Goal: Task Accomplishment & Management: Complete application form

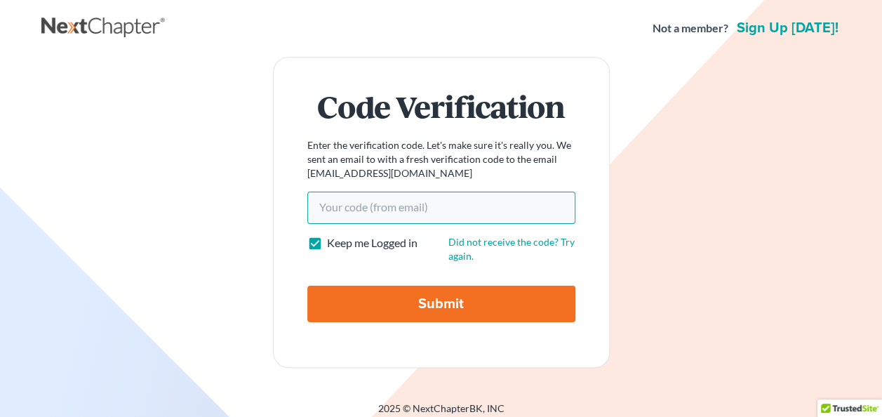
click at [432, 206] on input "Your code(from email)" at bounding box center [441, 208] width 268 height 32
paste input "02949d"
type input "02949d"
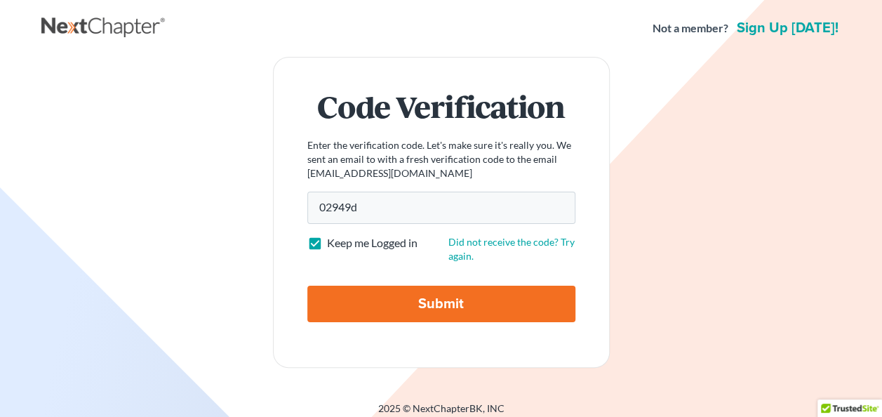
click at [397, 303] on input "Submit" at bounding box center [441, 304] width 268 height 37
type input "Thinking..."
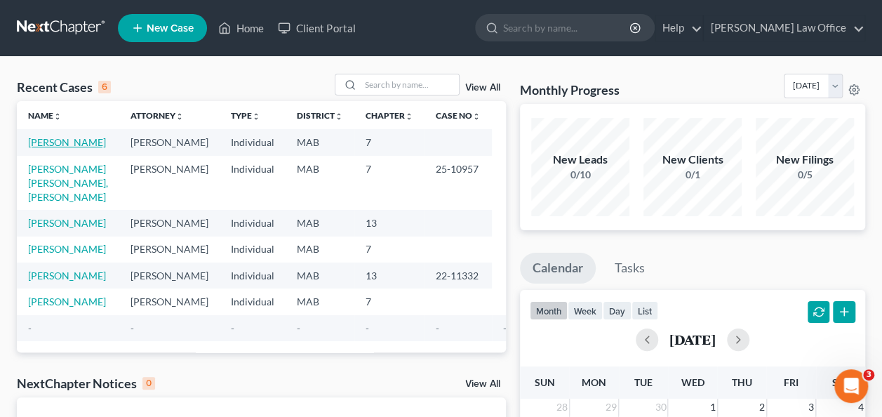
click at [70, 142] on link "Ryan, Isabel" at bounding box center [67, 142] width 78 height 12
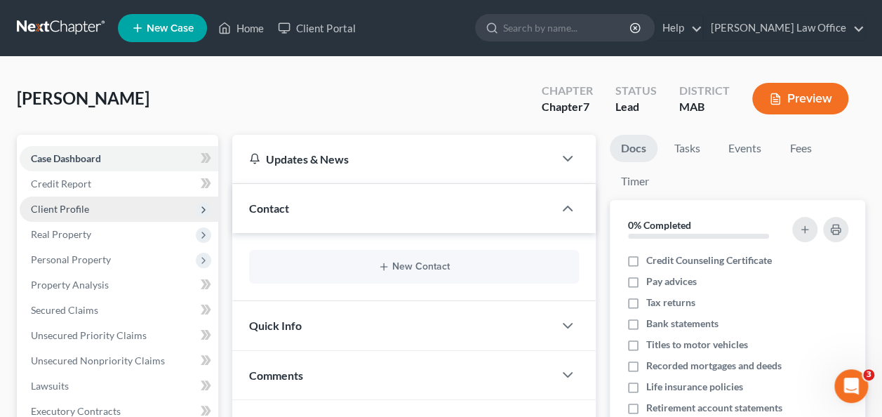
click at [138, 210] on span "Client Profile" at bounding box center [119, 209] width 199 height 25
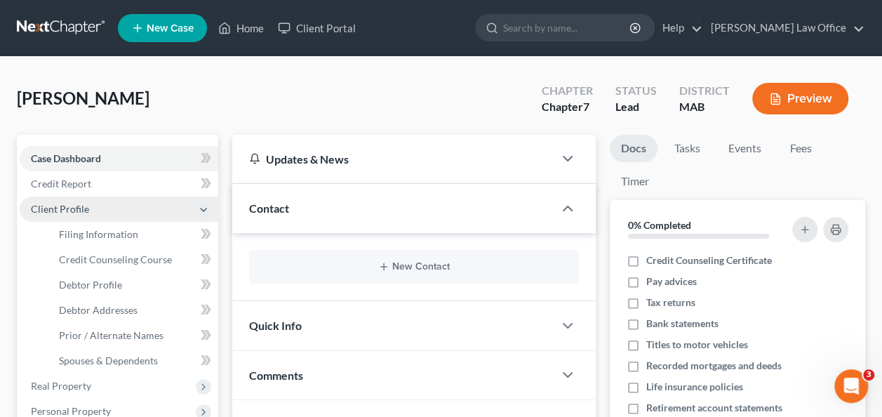
click at [138, 210] on span "Client Profile" at bounding box center [119, 209] width 199 height 25
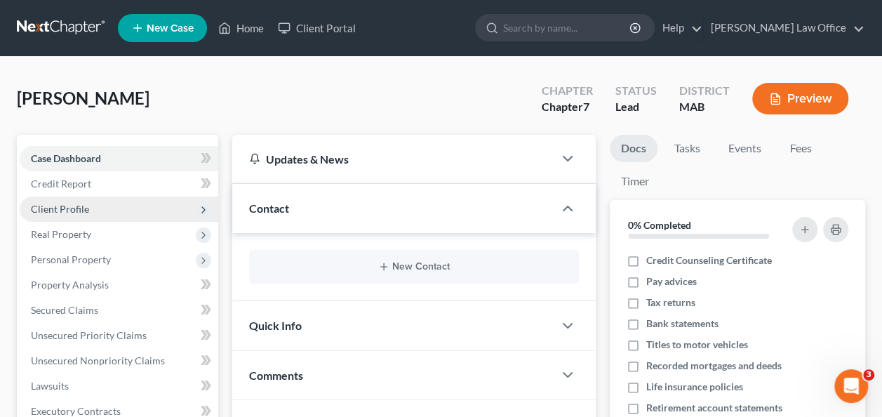
click at [138, 210] on span "Client Profile" at bounding box center [119, 209] width 199 height 25
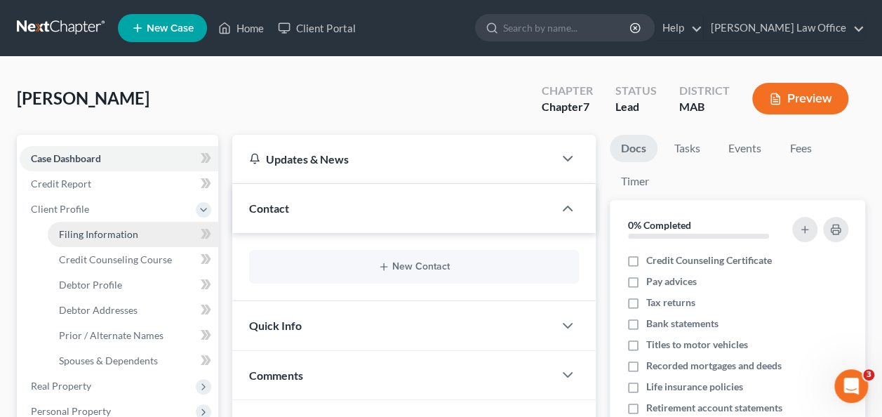
click at [122, 232] on span "Filing Information" at bounding box center [98, 234] width 79 height 12
select select "1"
select select "0"
select select "22"
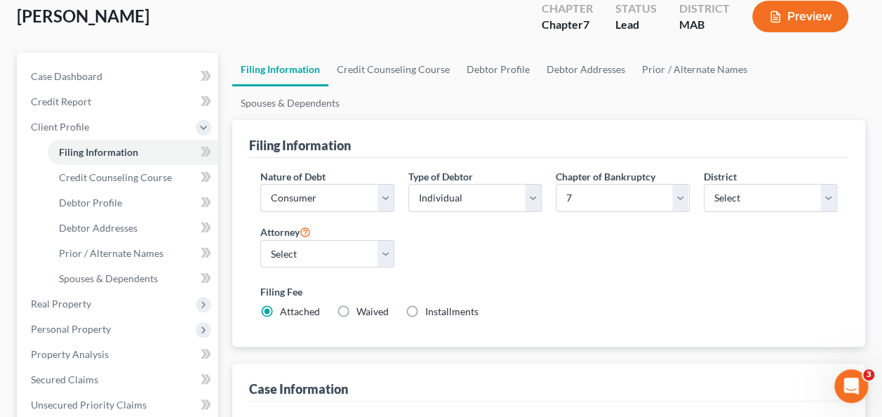
scroll to position [83, 0]
click at [418, 67] on link "Credit Counseling Course" at bounding box center [394, 69] width 130 height 34
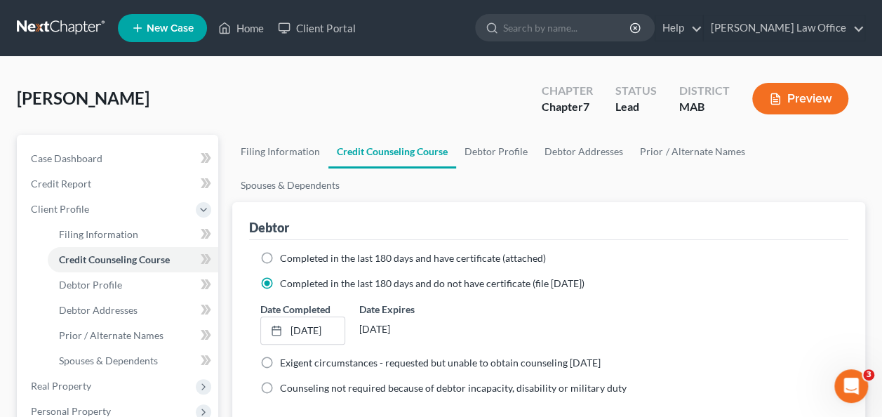
click at [280, 251] on label "Completed in the last 180 days and have certificate (attached)" at bounding box center [413, 258] width 266 height 14
click at [286, 251] on input "Completed in the last 180 days and have certificate (attached)" at bounding box center [290, 255] width 9 height 9
radio input "true"
radio input "false"
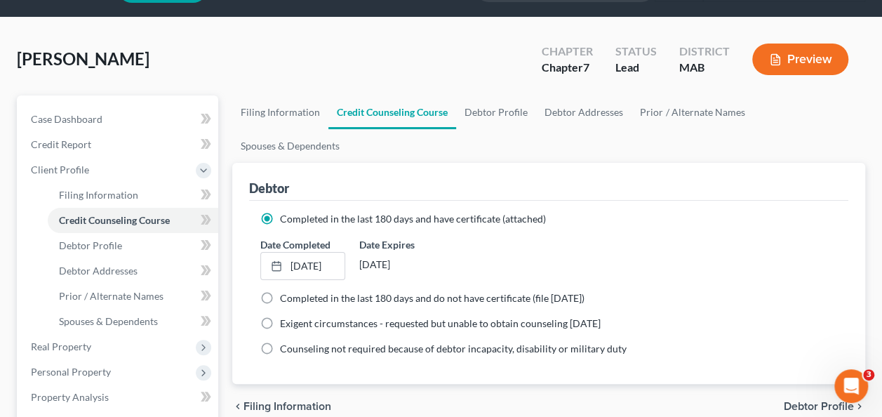
scroll to position [41, 0]
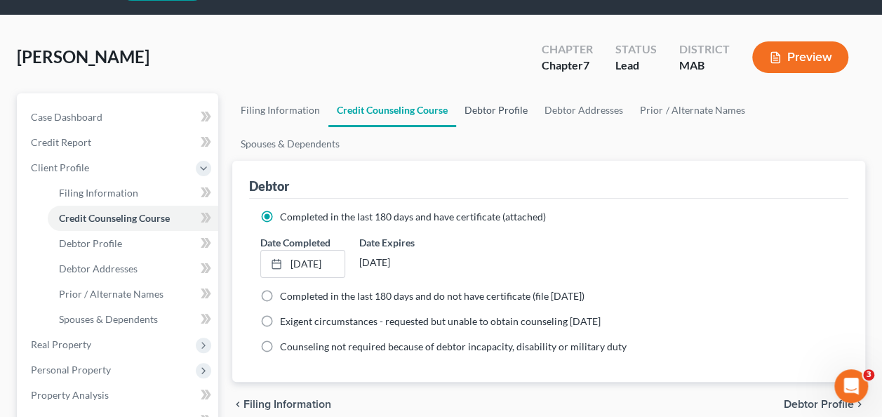
click at [503, 111] on link "Debtor Profile" at bounding box center [496, 110] width 80 height 34
select select "0"
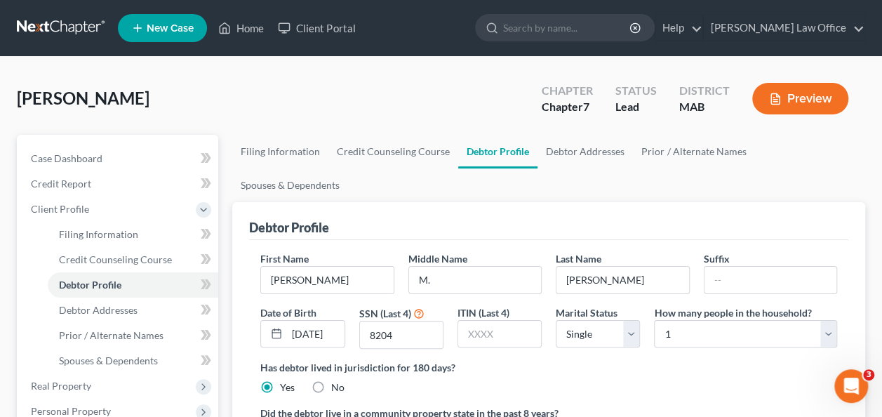
scroll to position [6, 0]
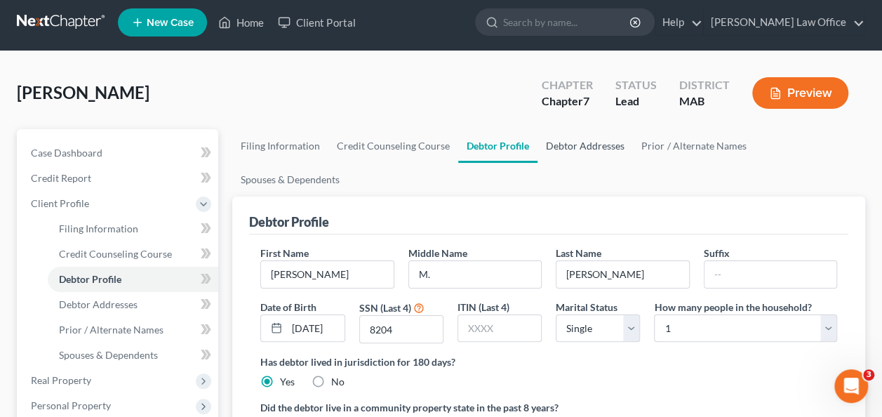
click at [564, 142] on link "Debtor Addresses" at bounding box center [585, 146] width 95 height 34
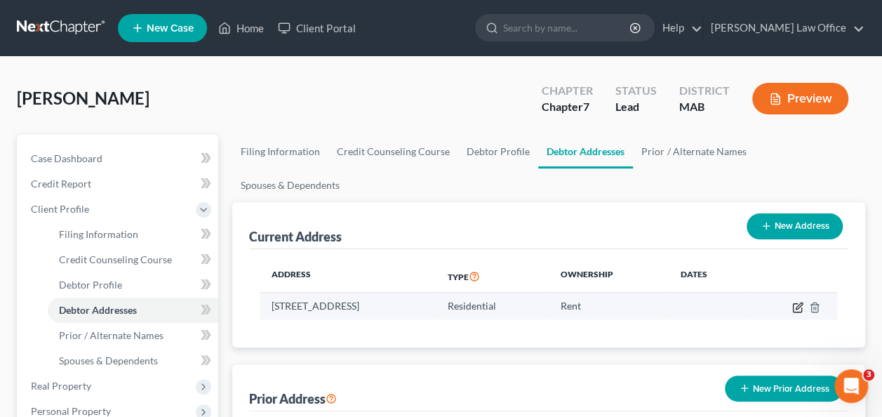
click at [795, 302] on icon "button" at bounding box center [797, 307] width 11 height 11
select select "22"
select select "0"
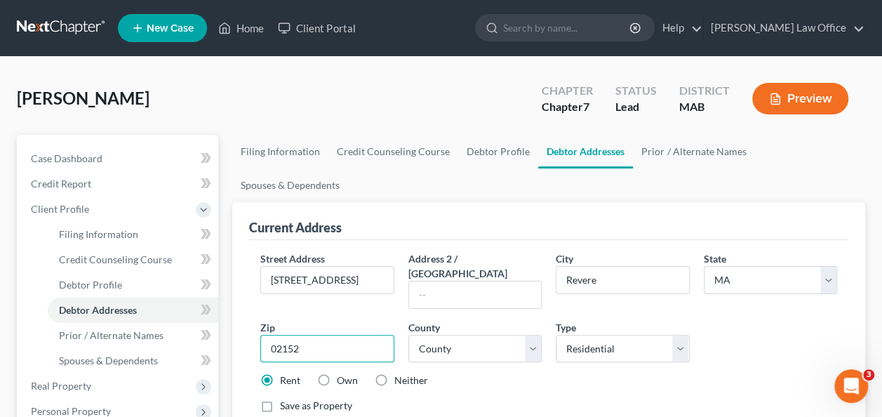
click at [324, 335] on input "02152" at bounding box center [326, 349] width 133 height 28
type input "02151"
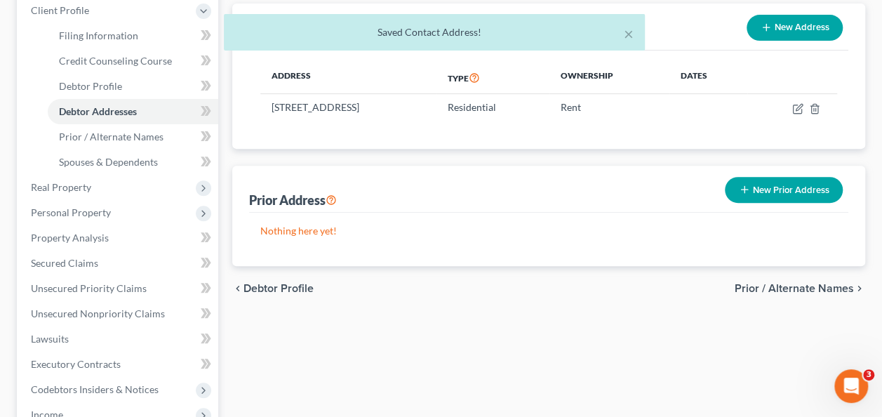
scroll to position [201, 0]
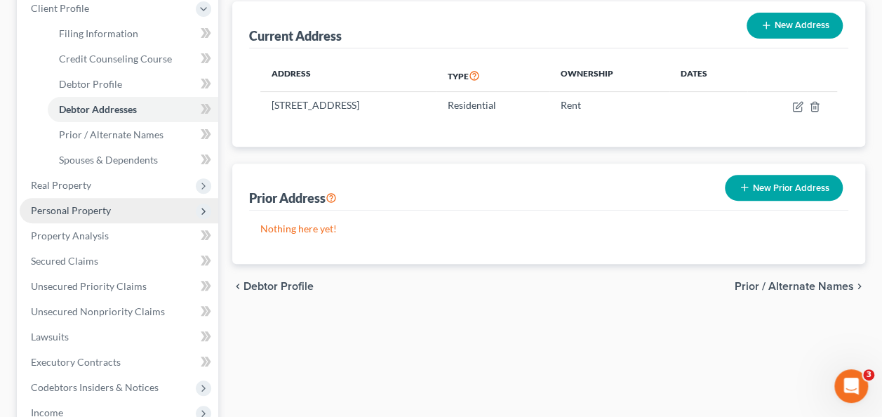
click at [199, 206] on icon at bounding box center [203, 211] width 11 height 11
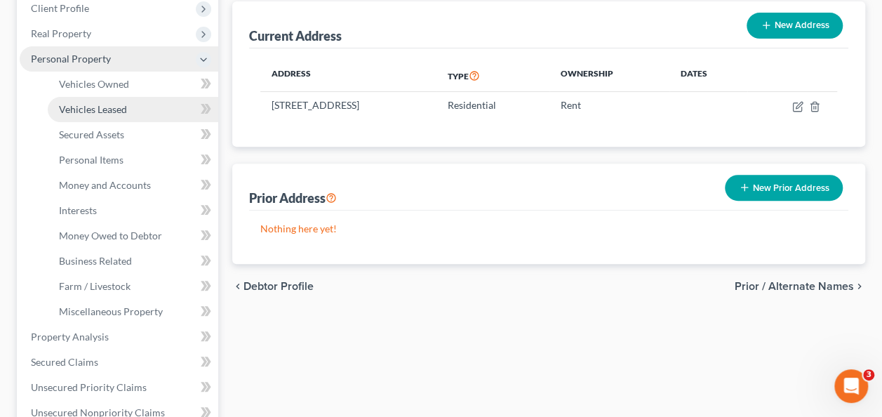
click at [146, 112] on link "Vehicles Leased" at bounding box center [133, 109] width 171 height 25
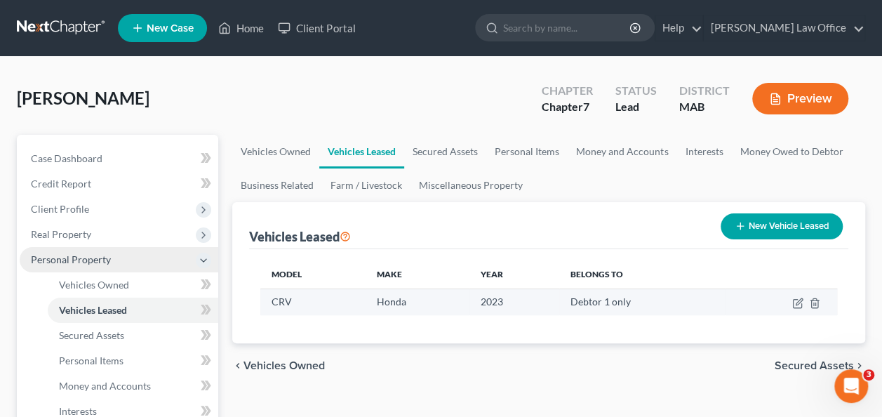
click at [271, 298] on td "CRV" at bounding box center [312, 301] width 105 height 27
click at [800, 306] on icon "button" at bounding box center [797, 303] width 11 height 11
select select "0"
select select "3"
select select "0"
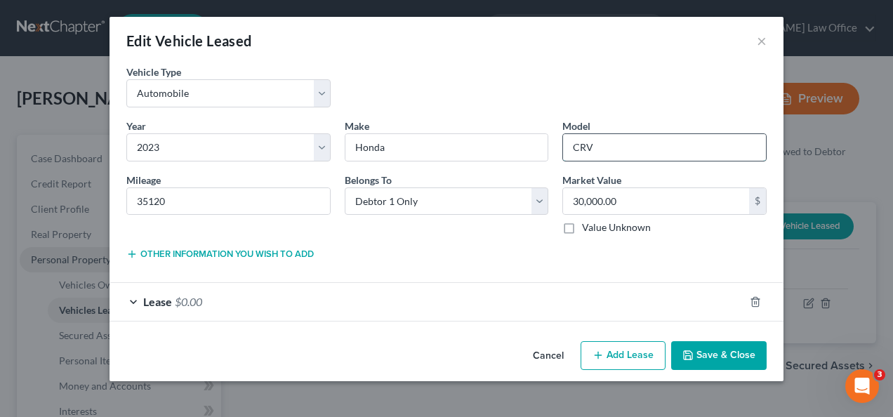
click at [597, 149] on input "CRV" at bounding box center [664, 147] width 203 height 27
type input "C"
type input "HR-V"
click at [698, 347] on button "Save & Close" at bounding box center [718, 355] width 95 height 29
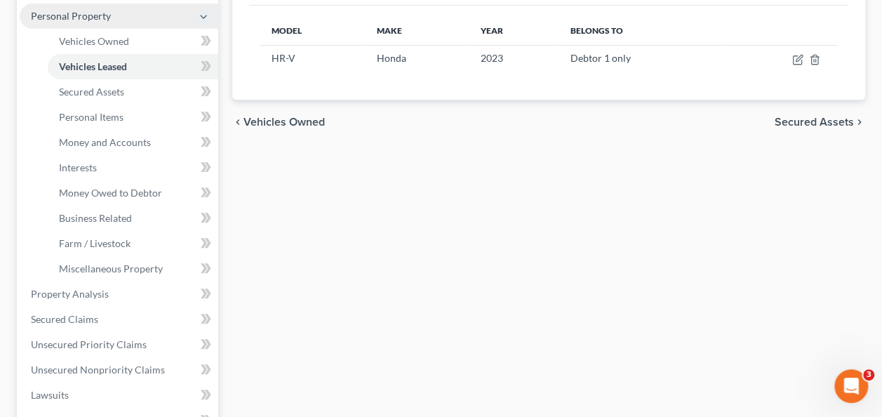
scroll to position [243, 0]
click at [145, 114] on link "Personal Items" at bounding box center [133, 117] width 171 height 25
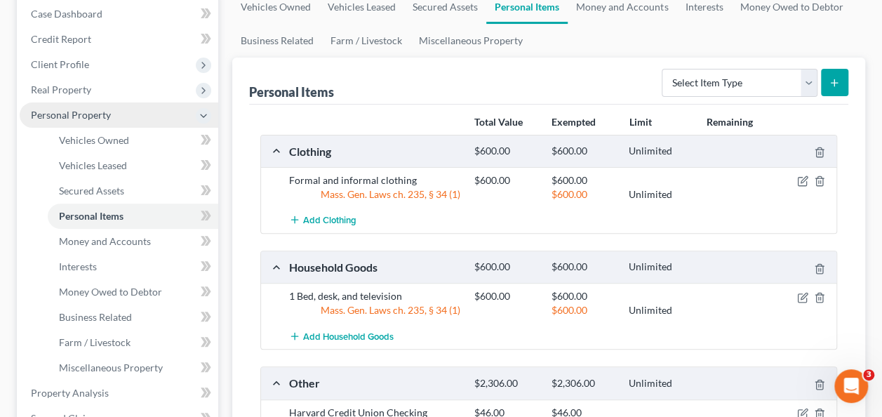
scroll to position [142, 0]
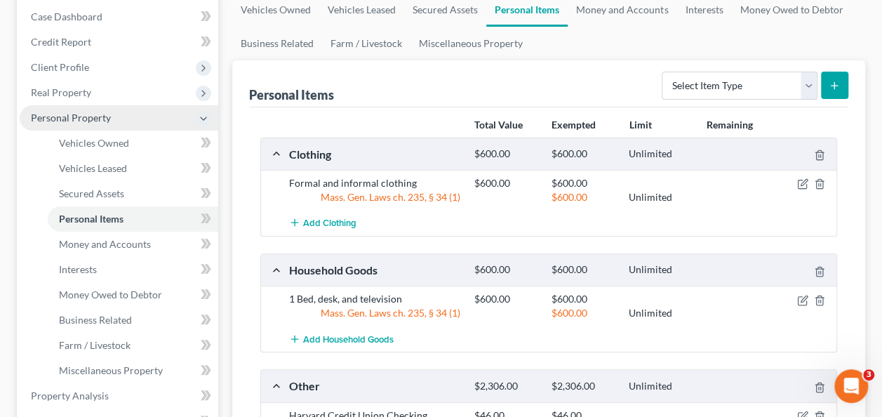
click at [834, 86] on line "submit" at bounding box center [835, 86] width 6 height 0
click at [810, 86] on select "Select Item Type Clothing Collectibles Of Value Electronics Firearms Household …" at bounding box center [740, 86] width 156 height 28
select select "pets"
click at [664, 72] on select "Select Item Type Clothing Collectibles Of Value Electronics Firearms Household …" at bounding box center [740, 86] width 156 height 28
click at [842, 89] on button "submit" at bounding box center [834, 85] width 27 height 27
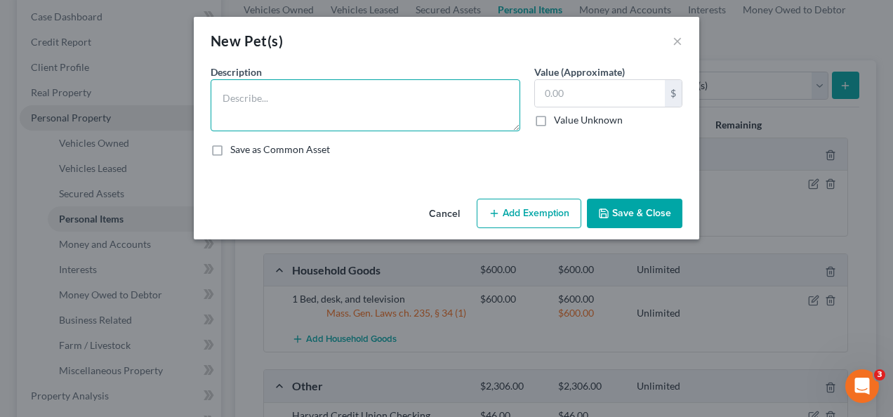
click at [431, 84] on textarea at bounding box center [366, 105] width 310 height 52
type textarea "1 dog"
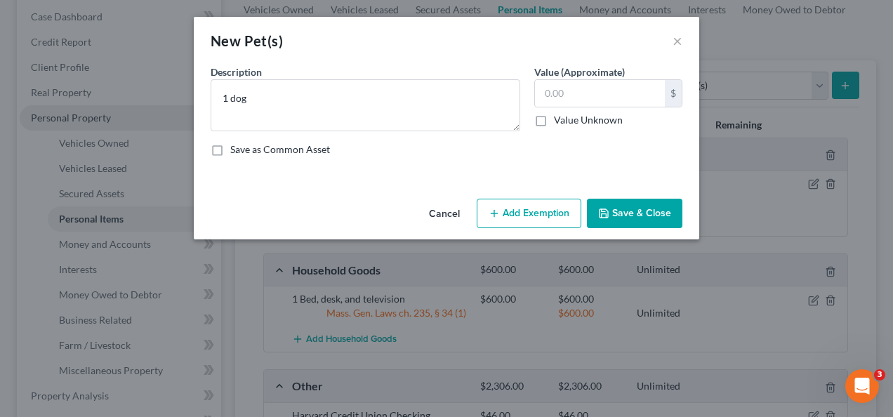
click at [554, 117] on label "Value Unknown" at bounding box center [588, 120] width 69 height 14
click at [559, 117] on input "Value Unknown" at bounding box center [563, 117] width 9 height 9
checkbox input "true"
type input "0.00"
click at [621, 211] on button "Save & Close" at bounding box center [634, 213] width 95 height 29
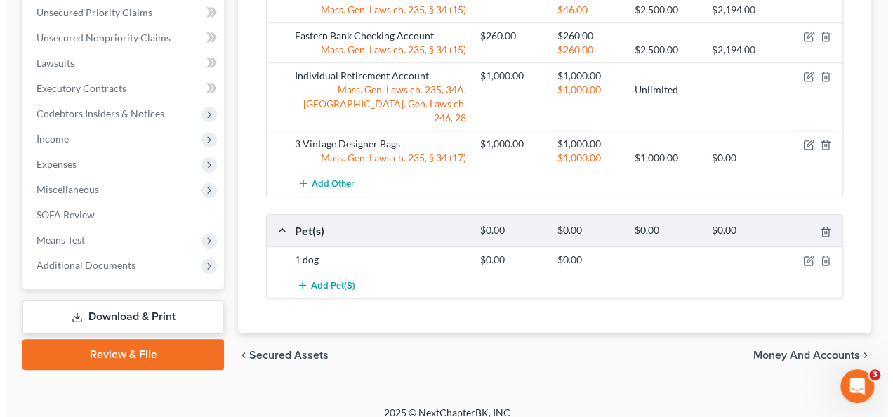
scroll to position [573, 0]
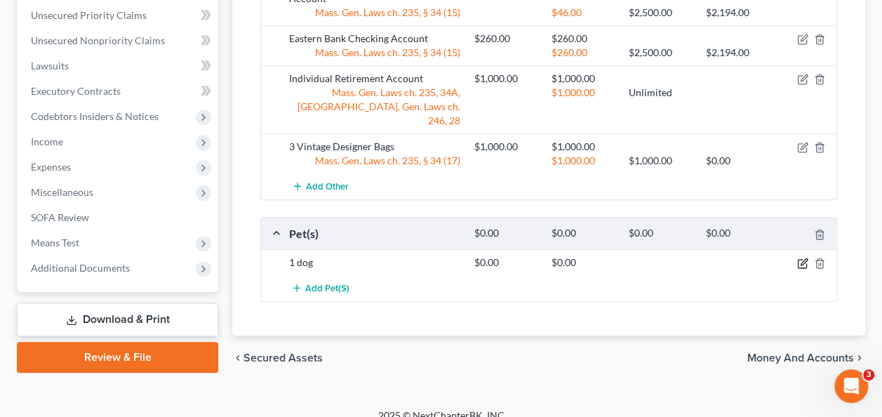
click at [805, 258] on icon "button" at bounding box center [802, 263] width 11 height 11
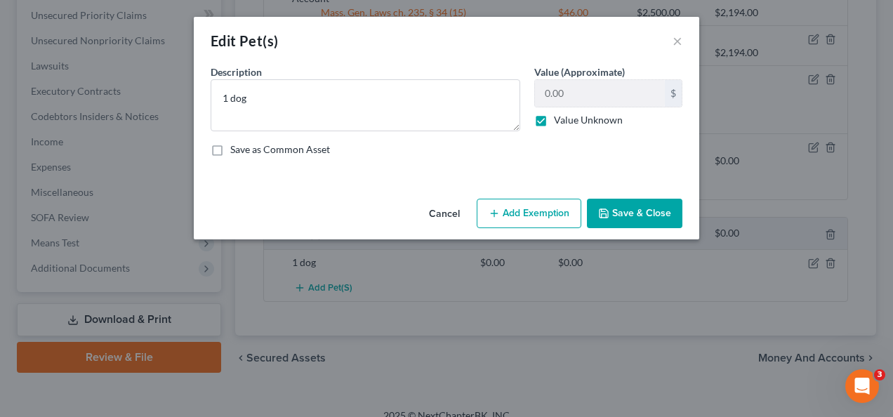
click at [540, 209] on button "Add Exemption" at bounding box center [529, 213] width 105 height 29
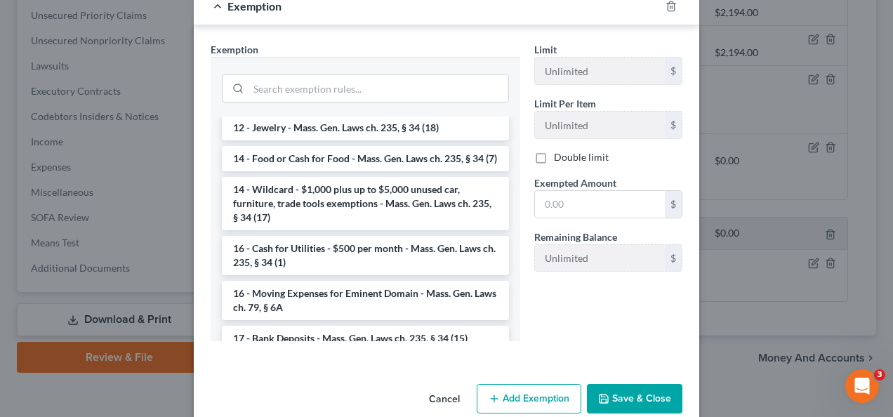
scroll to position [283, 0]
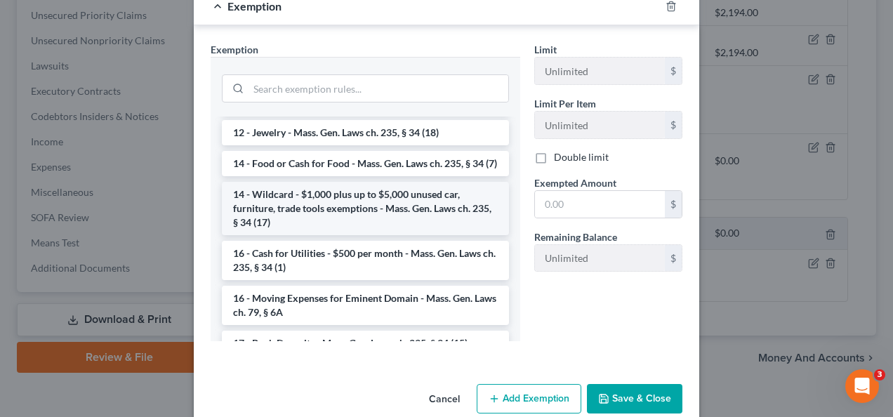
click at [427, 208] on li "14 - Wildcard - $1,000 plus up to $5,000 unused car, furniture, trade tools exe…" at bounding box center [365, 208] width 287 height 53
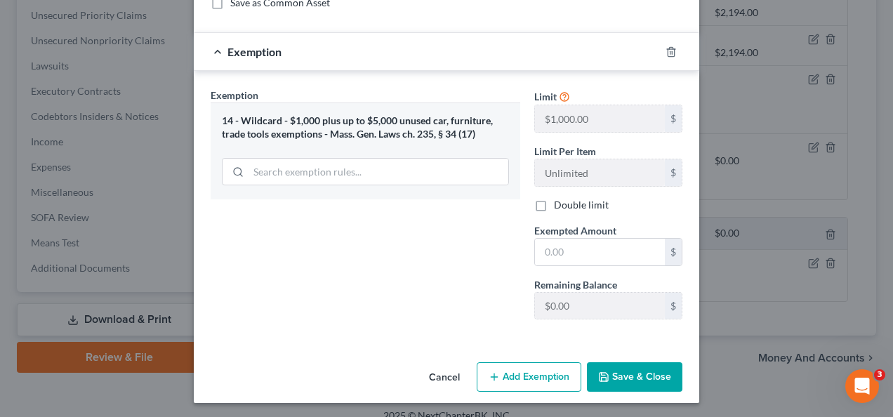
click at [609, 376] on button "Save & Close" at bounding box center [634, 376] width 95 height 29
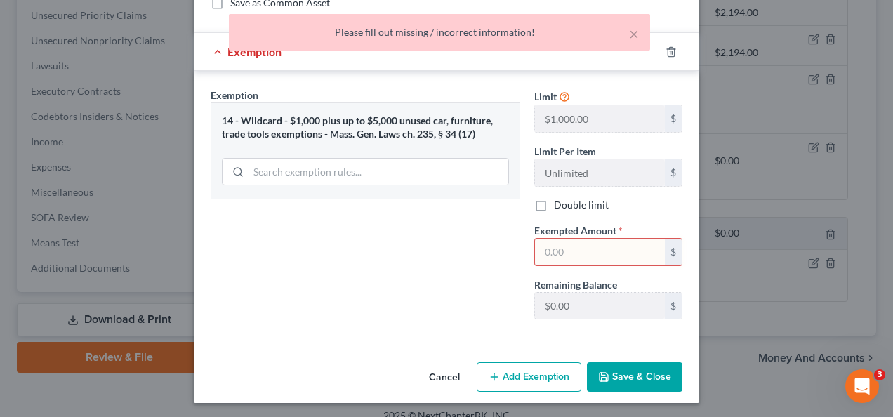
click at [609, 376] on button "Save & Close" at bounding box center [634, 376] width 95 height 29
click at [634, 28] on button "×" at bounding box center [634, 33] width 10 height 17
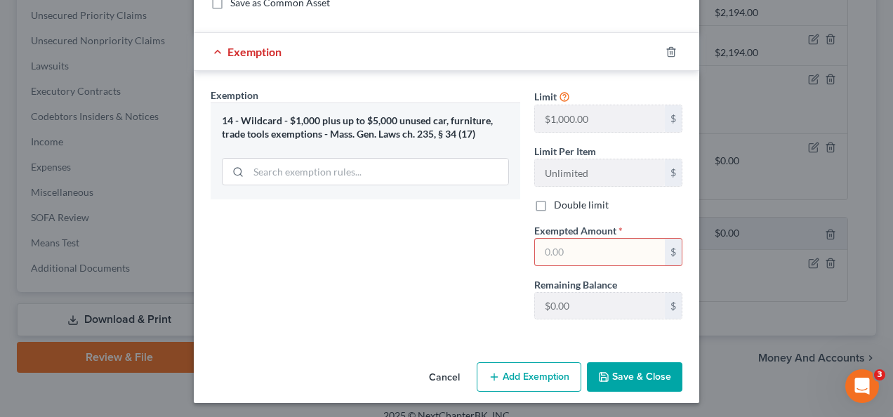
click at [563, 246] on input "text" at bounding box center [600, 252] width 130 height 27
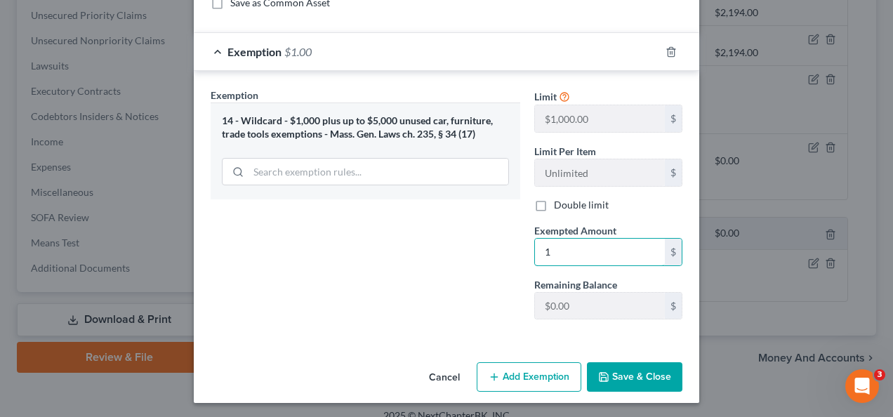
type input "1"
click at [427, 295] on div "Exemption Set must be selected for CA. Exemption * 14 - Wildcard - $1,000 plus …" at bounding box center [366, 209] width 324 height 243
click at [621, 378] on button "Save & Close" at bounding box center [634, 376] width 95 height 29
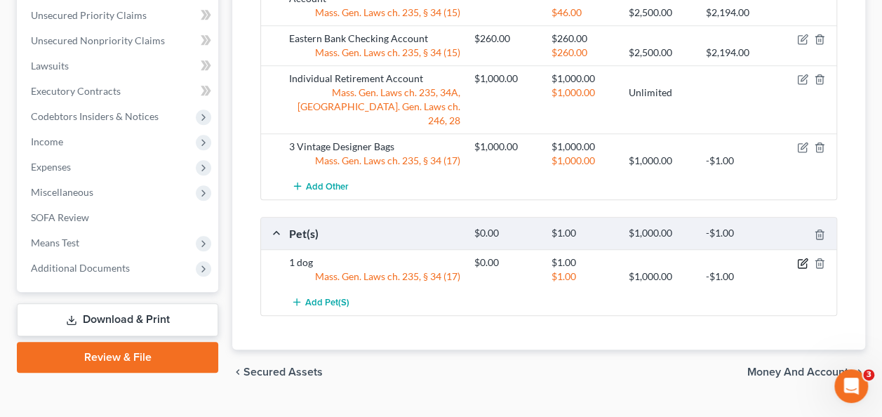
click at [806, 258] on icon "button" at bounding box center [802, 263] width 11 height 11
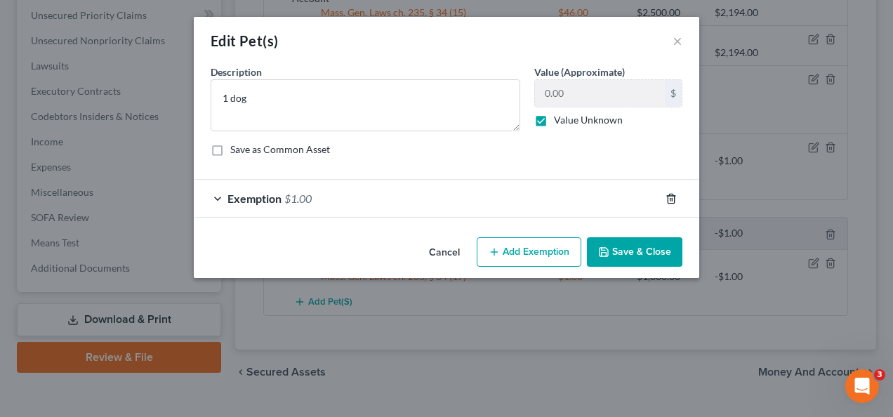
click at [668, 196] on polyline "button" at bounding box center [671, 196] width 8 height 0
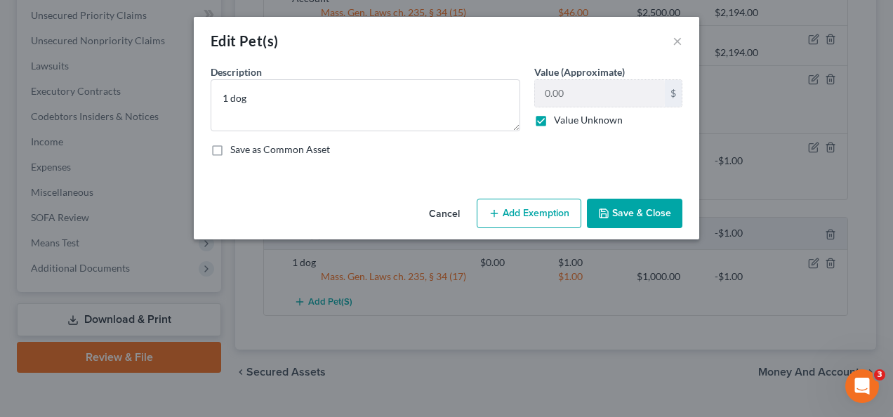
click at [561, 214] on button "Add Exemption" at bounding box center [529, 213] width 105 height 29
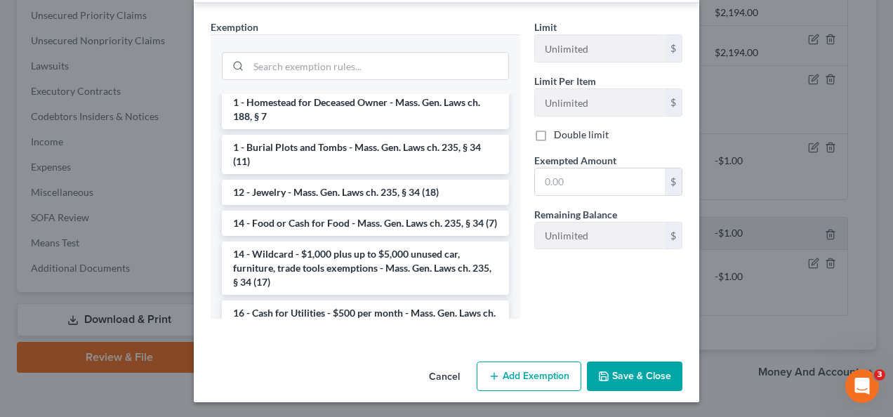
scroll to position [228, 0]
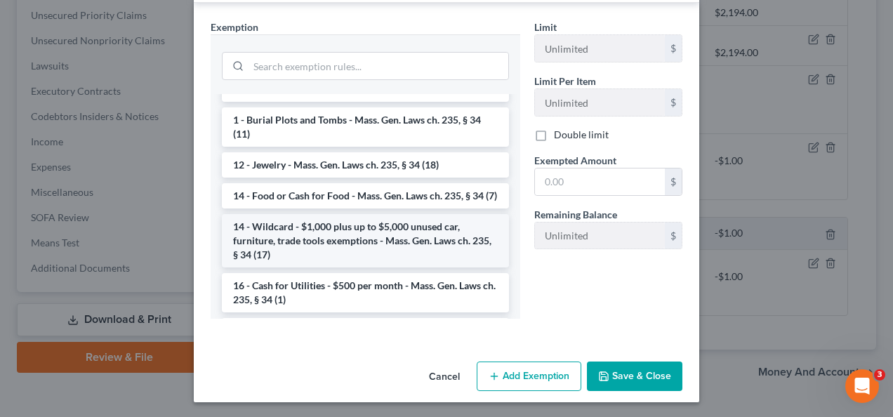
click at [394, 246] on li "14 - Wildcard - $1,000 plus up to $5,000 unused car, furniture, trade tools exe…" at bounding box center [365, 240] width 287 height 53
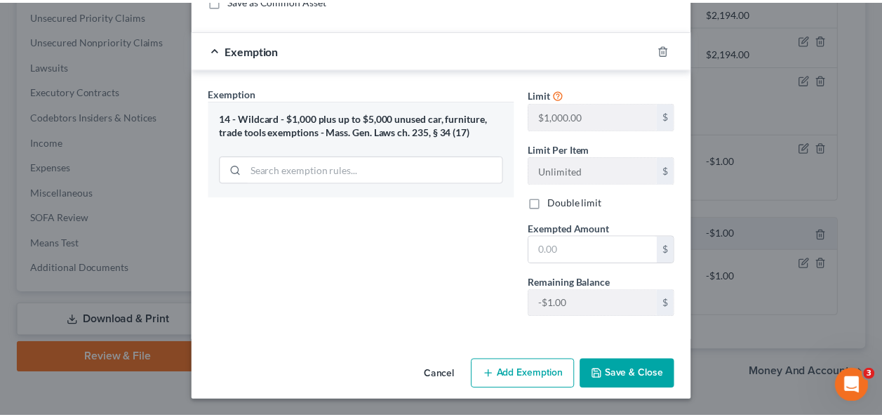
scroll to position [147, 0]
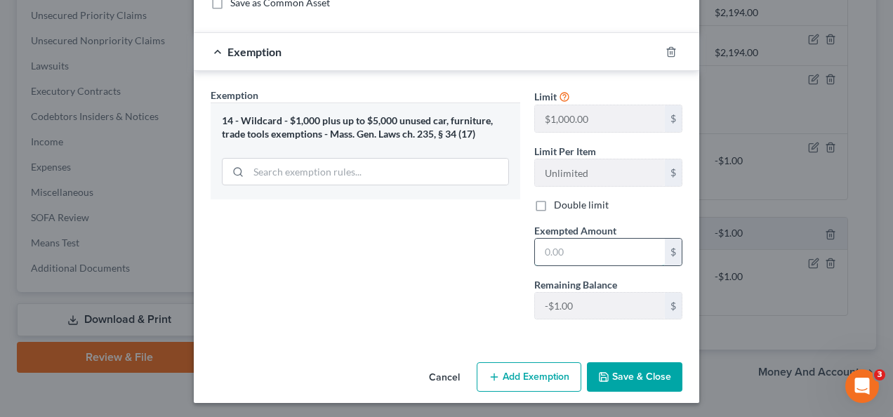
click at [545, 243] on input "text" at bounding box center [600, 252] width 130 height 27
type input "1"
click at [477, 274] on div "Exemption Set must be selected for CA. Exemption * 14 - Wildcard - $1,000 plus …" at bounding box center [366, 209] width 324 height 243
click at [620, 373] on button "Save & Close" at bounding box center [634, 376] width 95 height 29
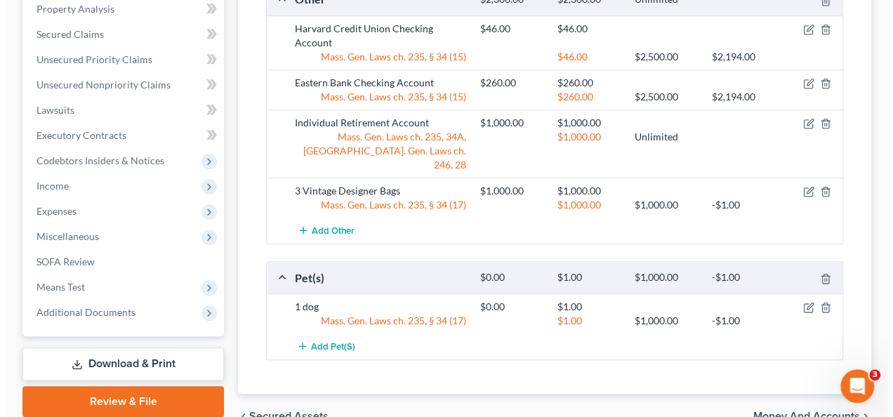
scroll to position [517, 0]
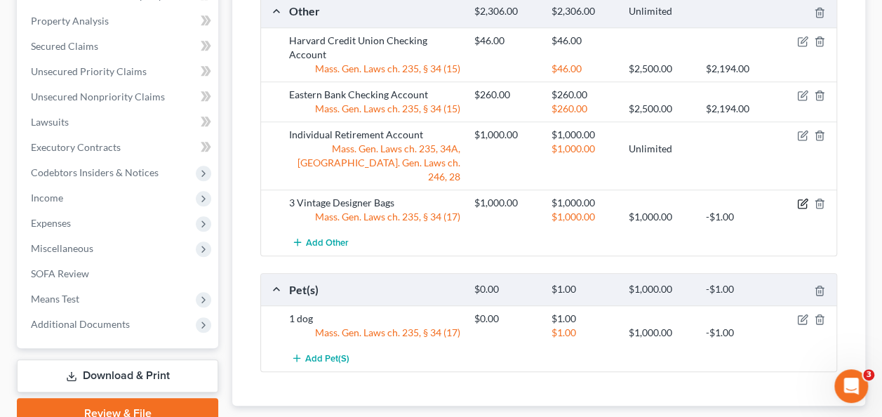
click at [800, 198] on icon "button" at bounding box center [802, 203] width 11 height 11
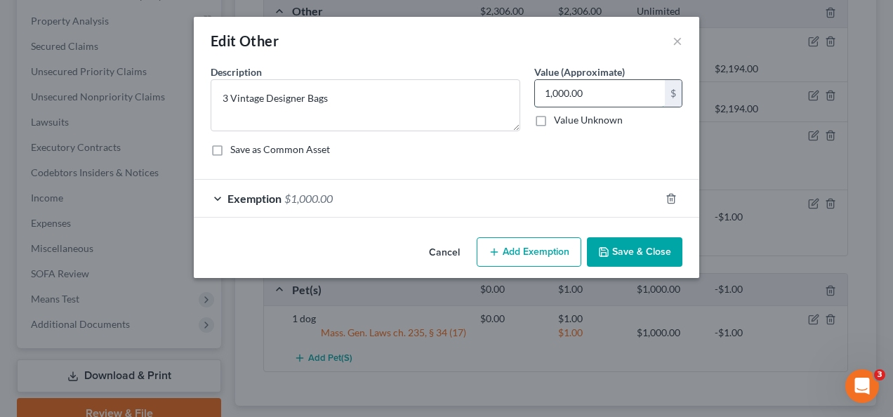
click at [604, 93] on input "1,000.00" at bounding box center [600, 93] width 130 height 27
click at [604, 93] on input "9" at bounding box center [600, 93] width 130 height 27
type input "950"
click at [223, 197] on div "Exemption $1,000.00" at bounding box center [427, 198] width 466 height 37
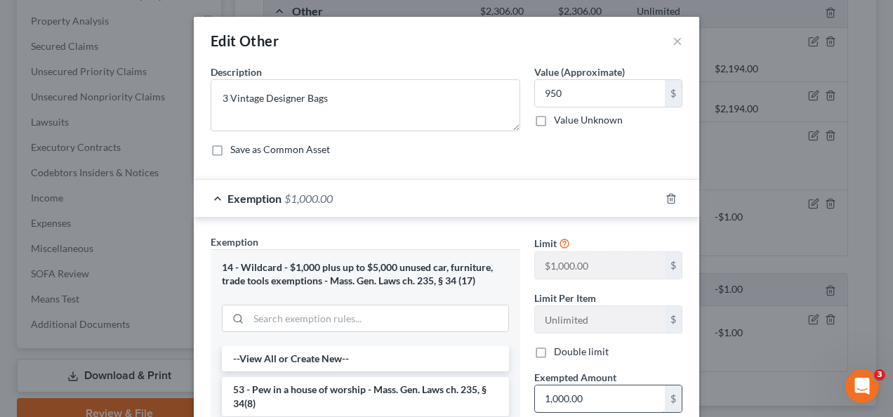
click at [580, 397] on input "1,000.00" at bounding box center [600, 398] width 130 height 27
type input "950"
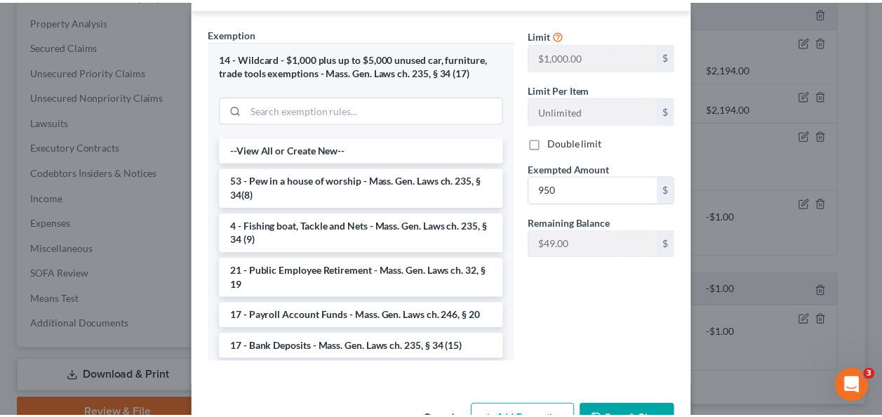
scroll to position [233, 0]
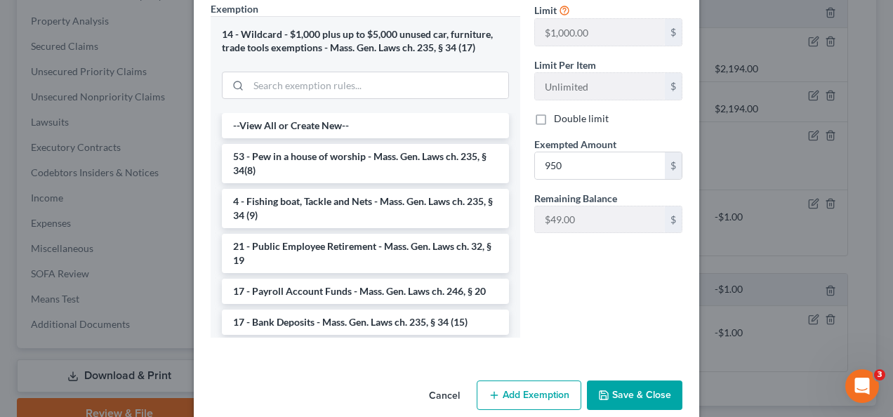
click at [642, 397] on button "Save & Close" at bounding box center [634, 394] width 95 height 29
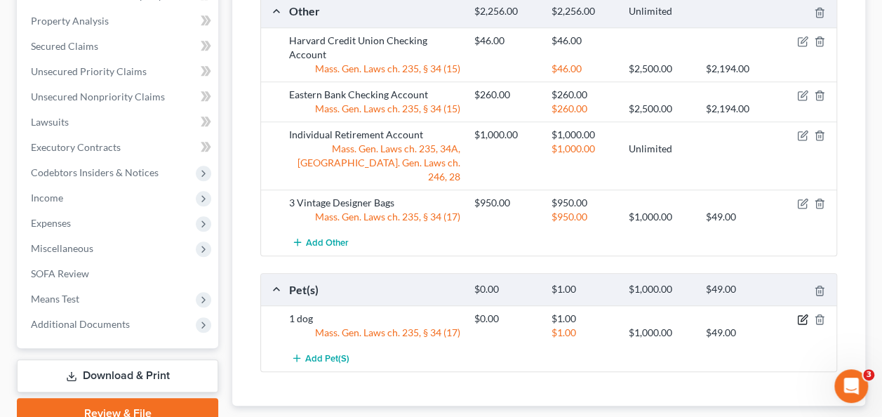
click at [803, 314] on icon "button" at bounding box center [802, 319] width 11 height 11
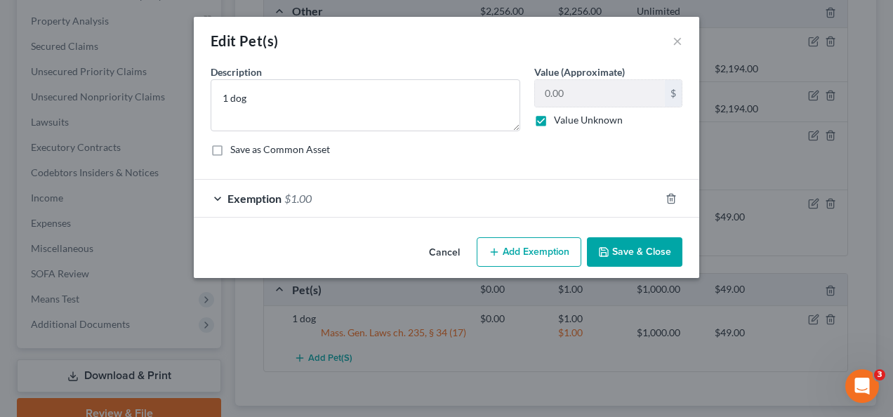
click at [623, 253] on button "Save & Close" at bounding box center [634, 251] width 95 height 29
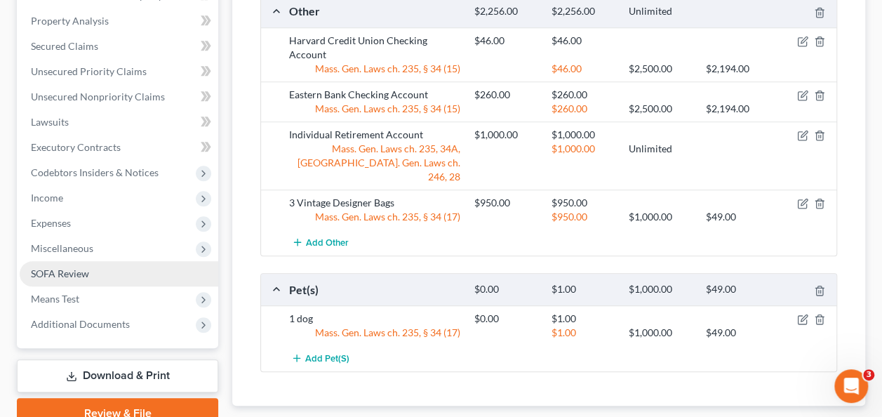
click at [86, 270] on span "SOFA Review" at bounding box center [60, 273] width 58 height 12
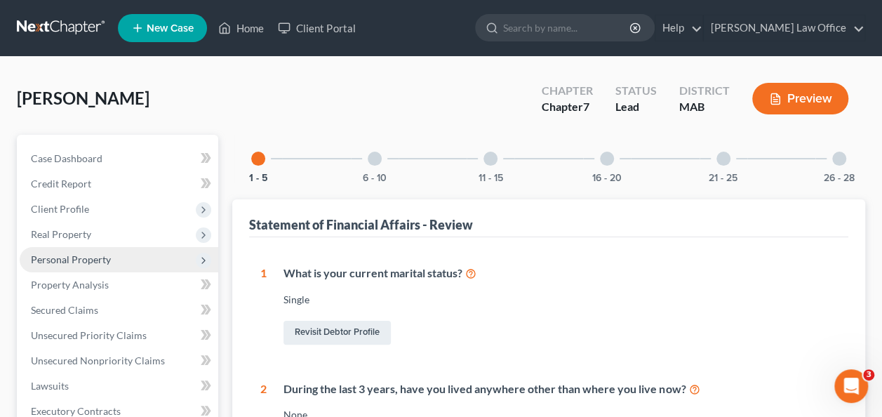
click at [381, 157] on div at bounding box center [375, 159] width 14 height 14
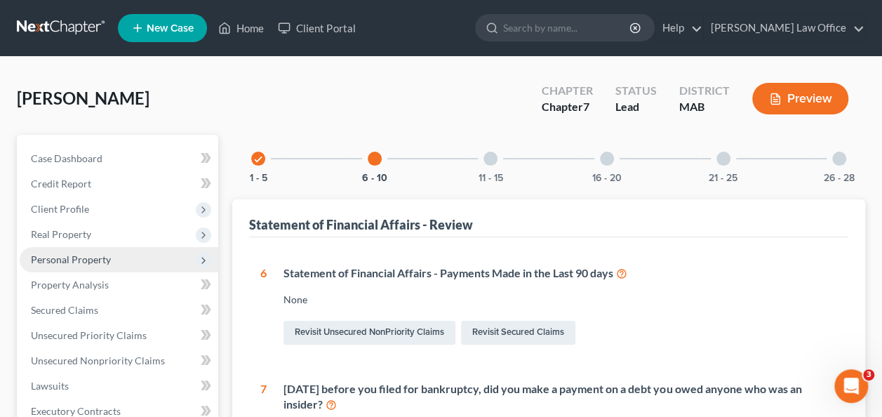
click at [493, 157] on div at bounding box center [491, 159] width 14 height 14
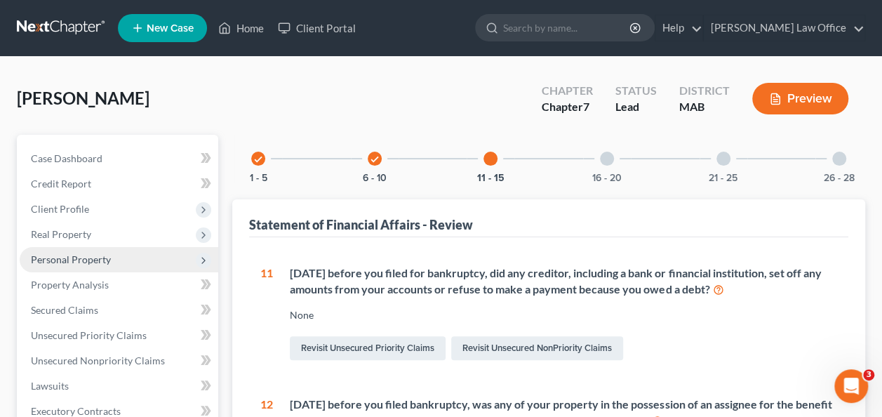
click at [611, 159] on div at bounding box center [607, 159] width 14 height 14
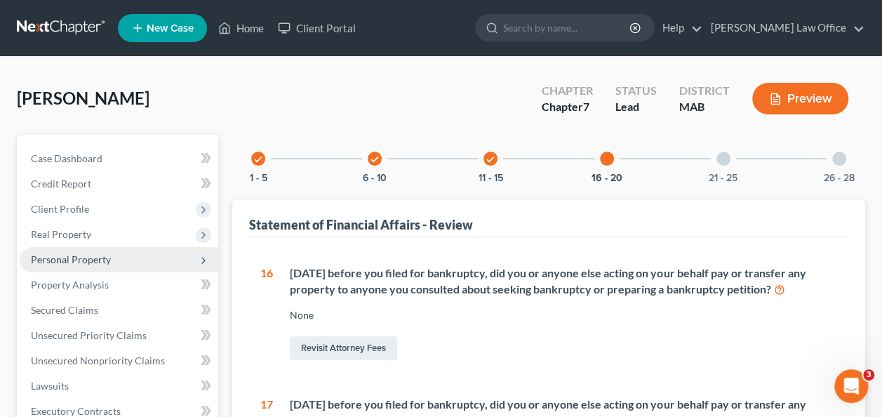
click at [724, 163] on div at bounding box center [724, 159] width 14 height 14
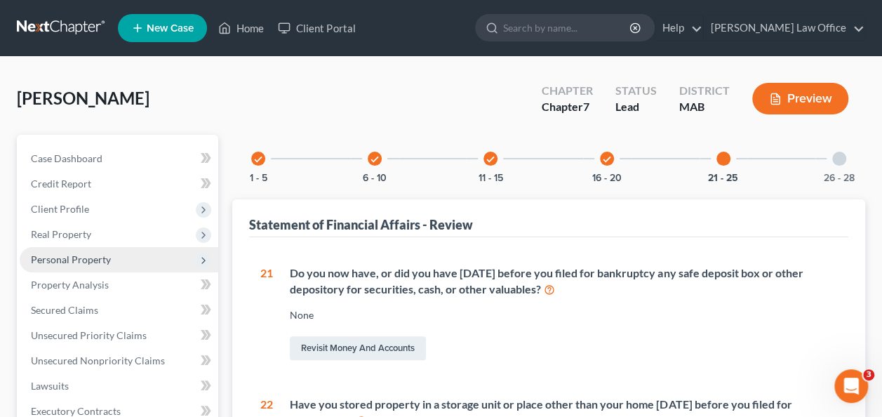
click at [842, 162] on div at bounding box center [840, 159] width 14 height 14
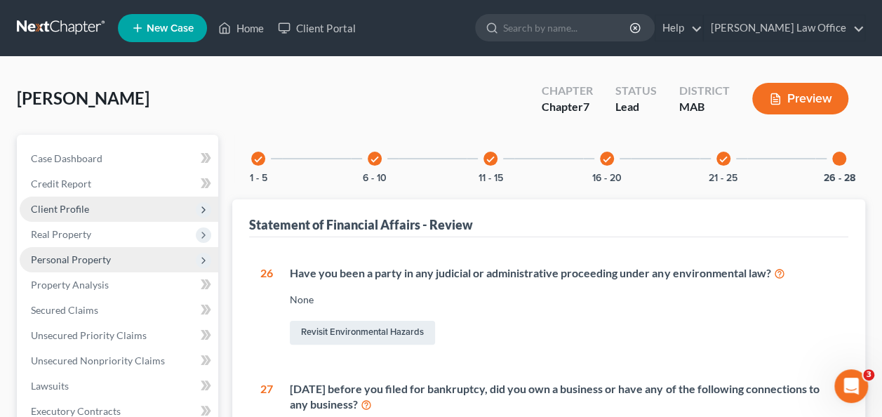
click at [84, 210] on span "Client Profile" at bounding box center [60, 209] width 58 height 12
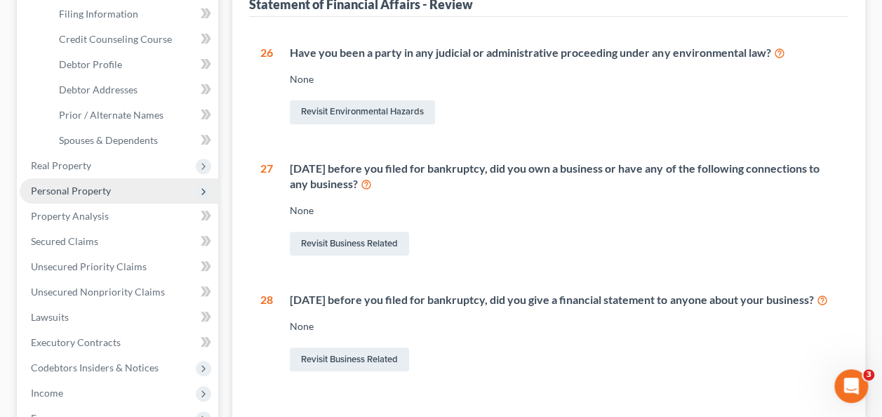
scroll to position [223, 0]
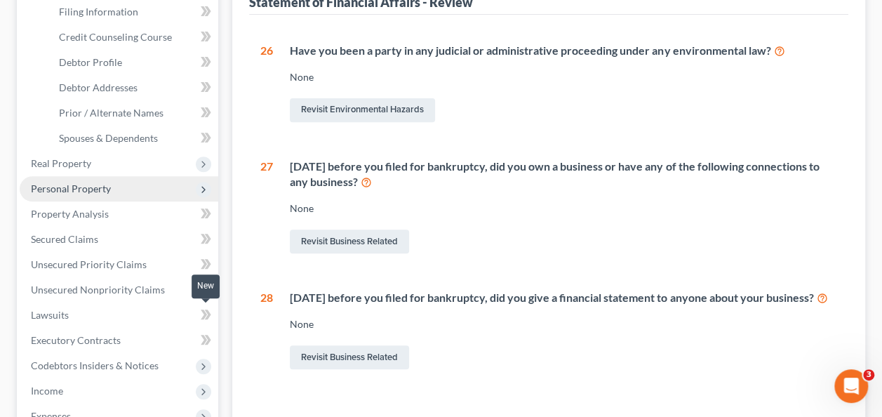
click at [204, 314] on icon at bounding box center [204, 315] width 6 height 10
click at [62, 313] on span "Lawsuits" at bounding box center [50, 315] width 38 height 12
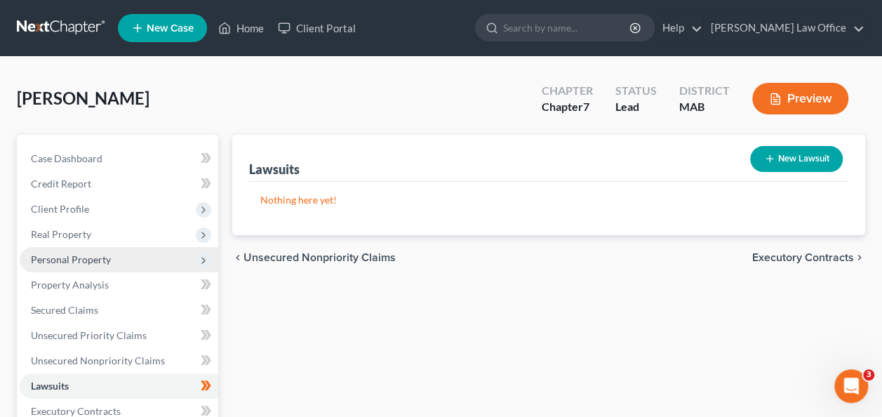
click at [806, 154] on button "New Lawsuit" at bounding box center [796, 159] width 93 height 26
select select "0"
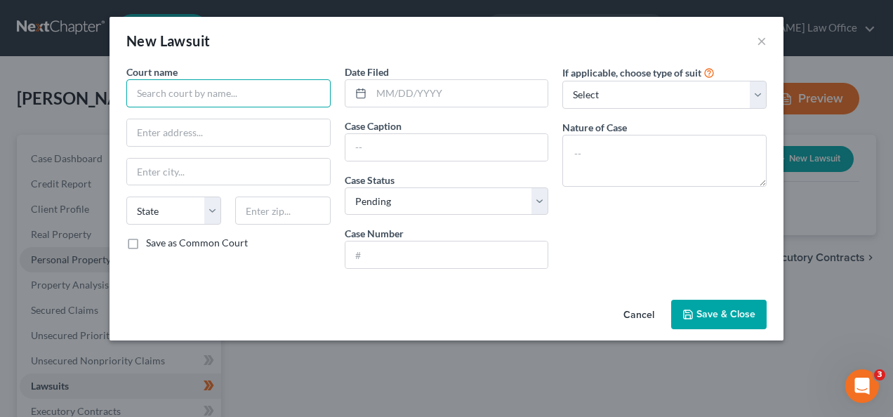
click at [280, 95] on input "text" at bounding box center [228, 93] width 204 height 28
type input "Cambridge District Court"
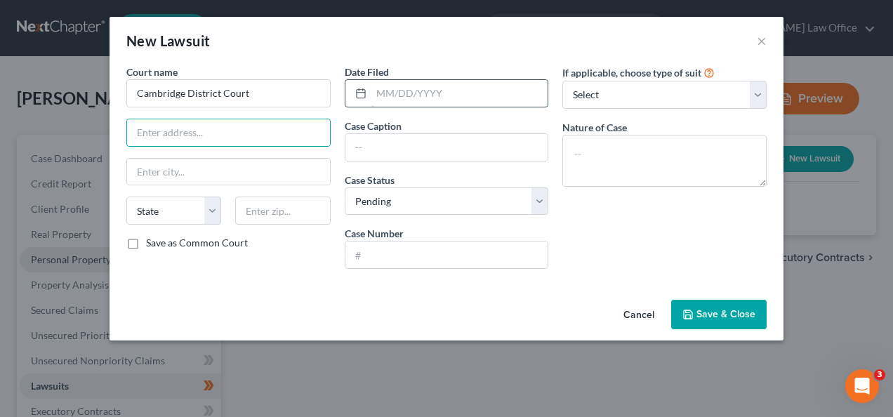
click at [382, 93] on input "text" at bounding box center [459, 93] width 177 height 27
type input "05/16/2025"
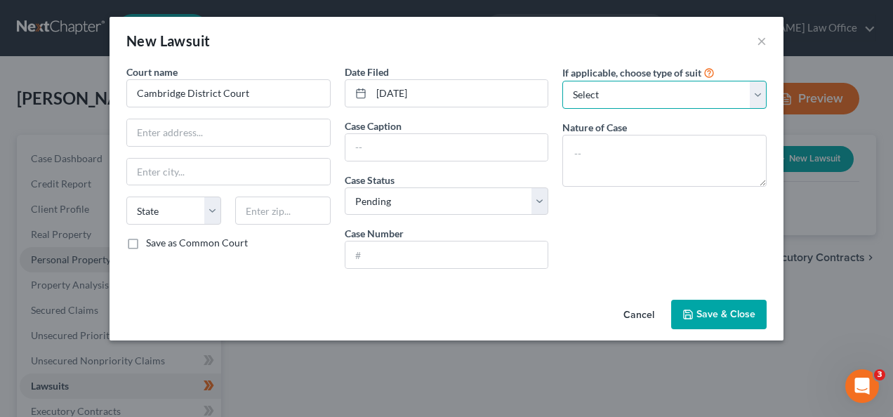
click at [695, 93] on select "Select Repossession Garnishment Foreclosure Attached, Seized, Or Levied Other" at bounding box center [664, 95] width 204 height 28
select select "4"
click at [562, 81] on select "Select Repossession Garnishment Foreclosure Attached, Seized, Or Levied Other" at bounding box center [664, 95] width 204 height 28
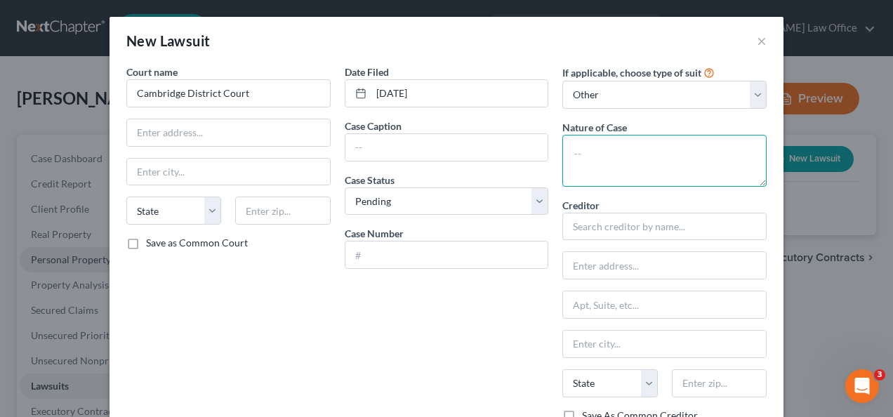
click at [600, 145] on textarea at bounding box center [664, 161] width 204 height 52
type textarea "Debt Collection"
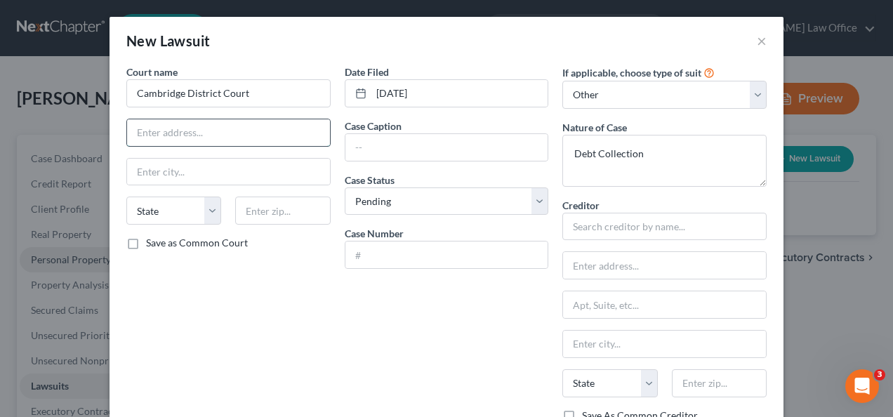
click at [263, 133] on input "text" at bounding box center [228, 132] width 203 height 27
type input "4040 Mystic Valley Parkway"
click at [215, 169] on input "text" at bounding box center [228, 172] width 203 height 27
type input "C"
type input "Medford"
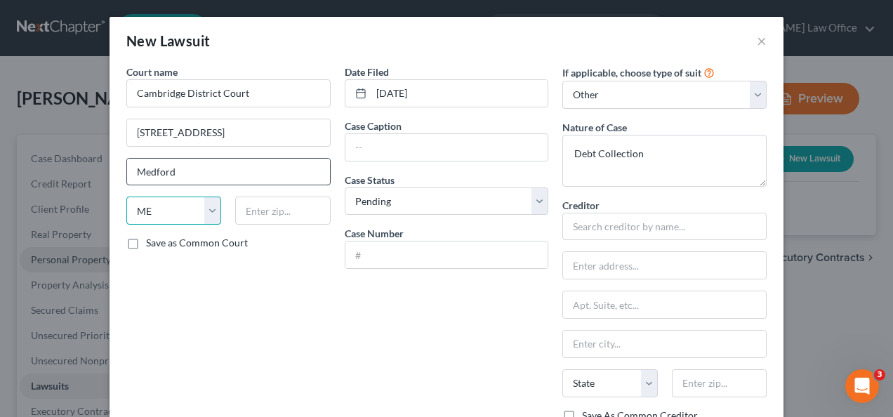
select select "22"
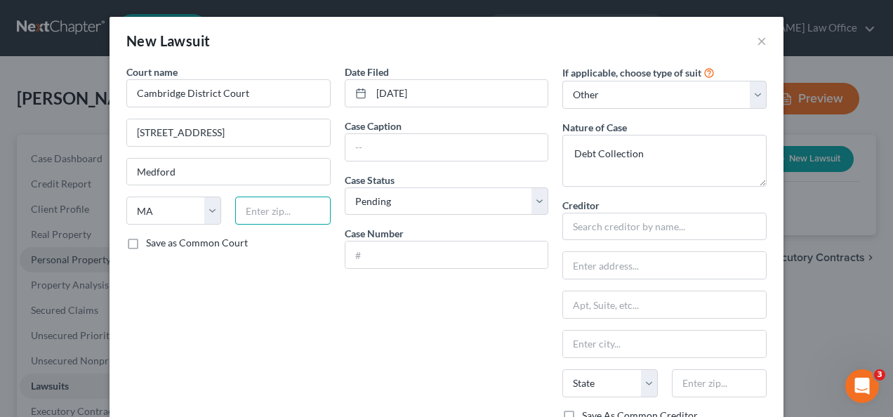
click at [296, 204] on input "text" at bounding box center [282, 211] width 95 height 28
type input "02155"
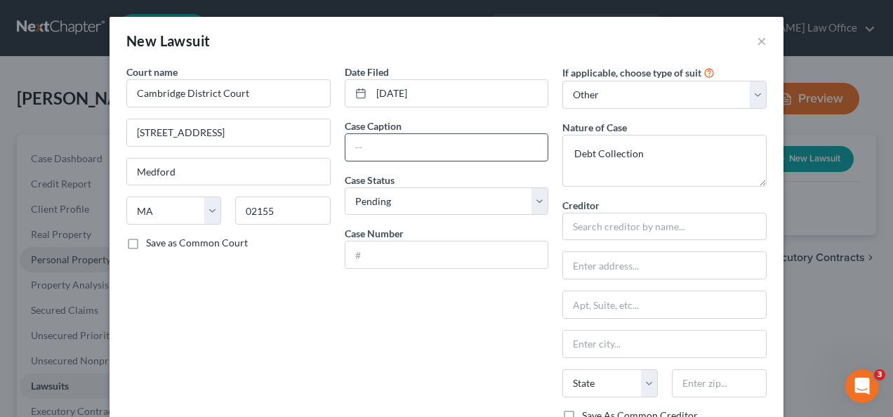
click at [463, 145] on input "text" at bounding box center [446, 147] width 203 height 27
type input "Portfolio Recovery Assoc LLV v. Isabel Ryan"
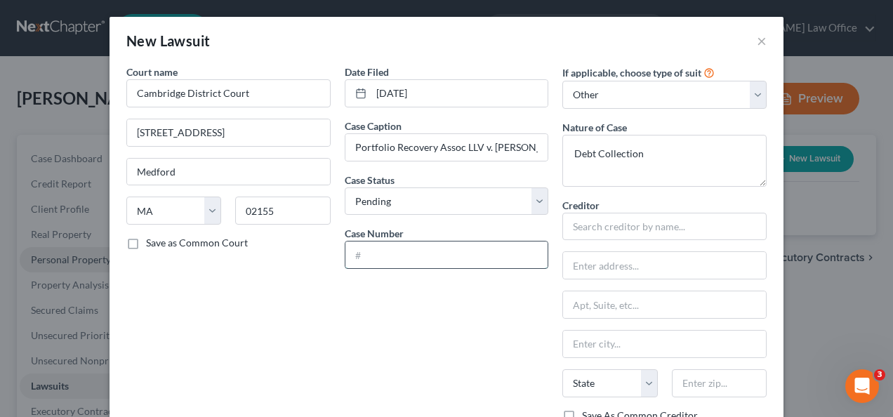
click at [380, 249] on input "text" at bounding box center [446, 254] width 203 height 27
type input "2552CV000323"
click at [638, 223] on input "text" at bounding box center [664, 227] width 204 height 28
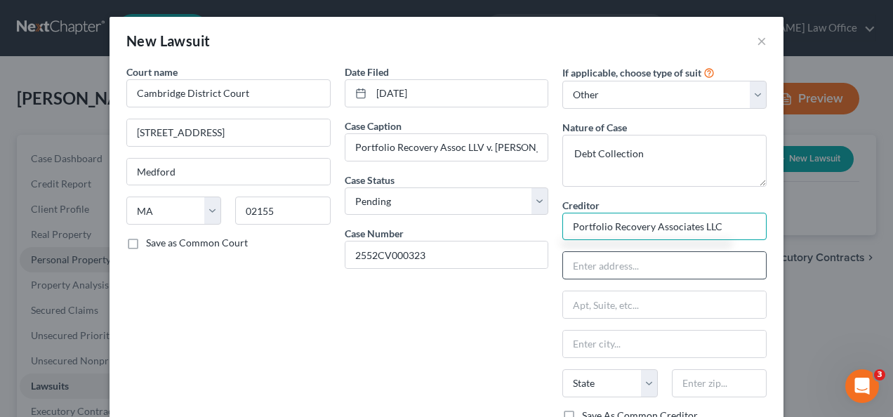
type input "Portfolio Recovery Associates LLC"
click at [639, 271] on input "text" at bounding box center [664, 265] width 203 height 27
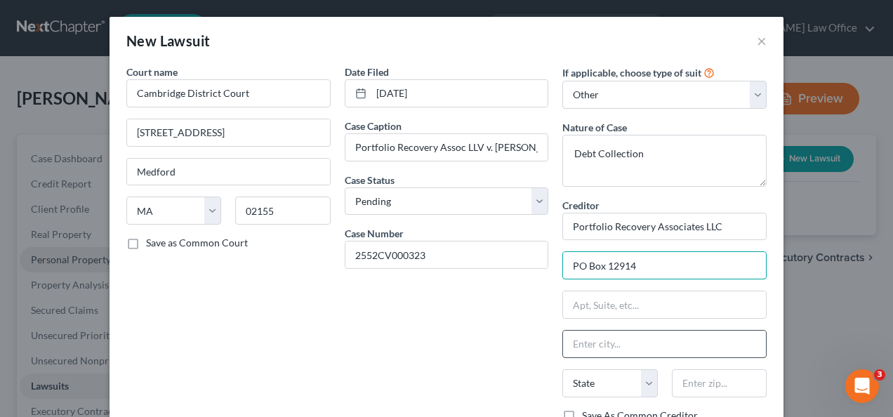
type input "PO Box 12914"
click at [592, 341] on input "text" at bounding box center [664, 344] width 203 height 27
type input "Norfolk"
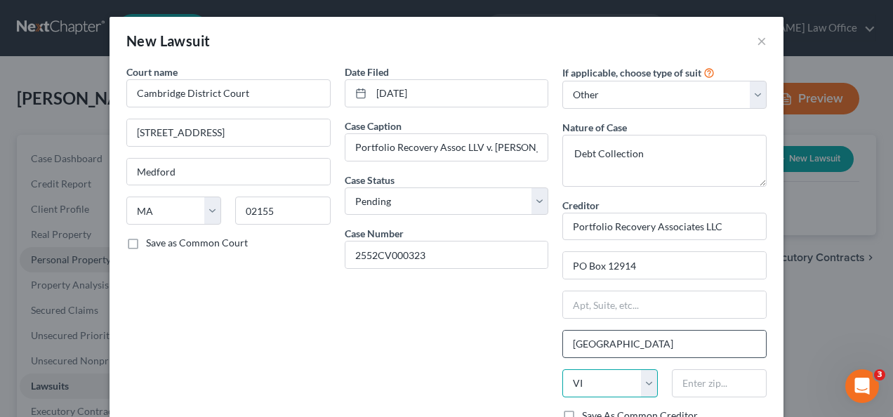
select select "48"
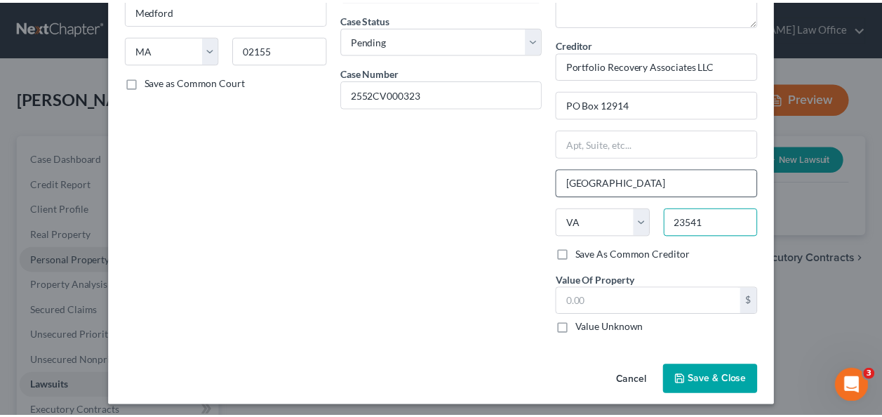
scroll to position [163, 0]
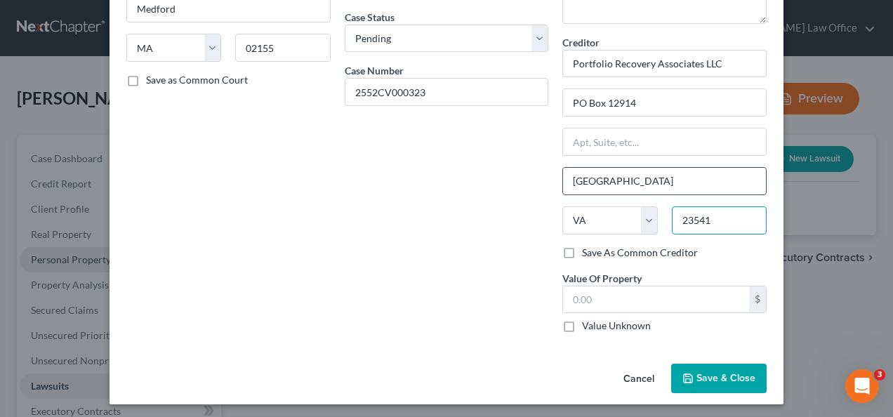
type input "23541"
click at [717, 375] on span "Save & Close" at bounding box center [725, 378] width 59 height 12
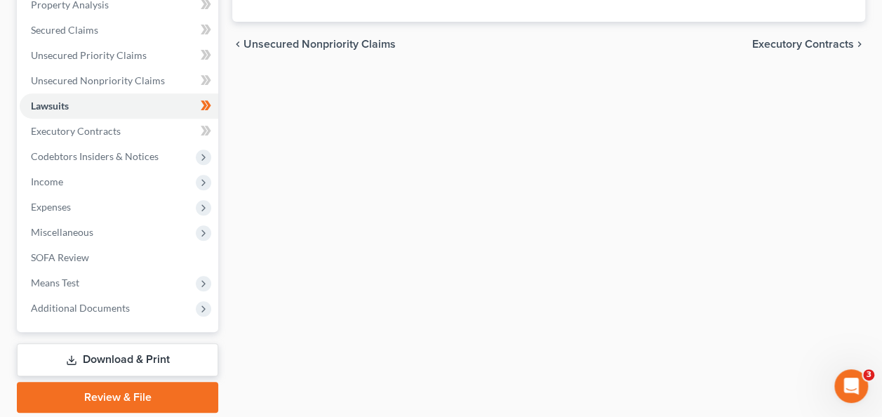
scroll to position [327, 0]
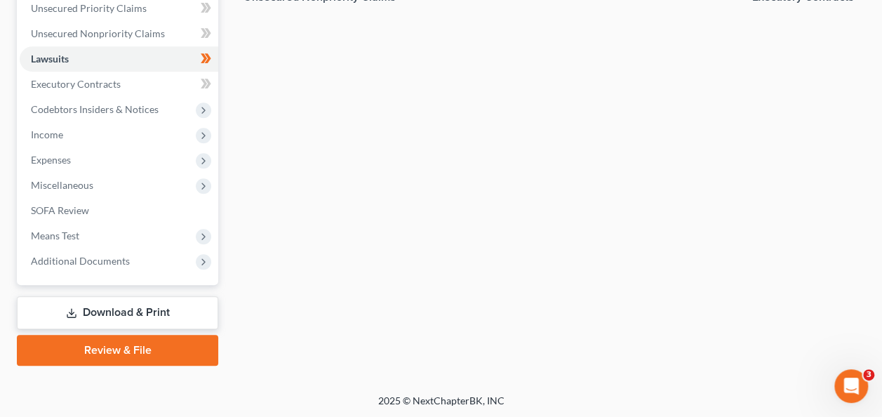
click at [163, 306] on link "Download & Print" at bounding box center [117, 312] width 201 height 33
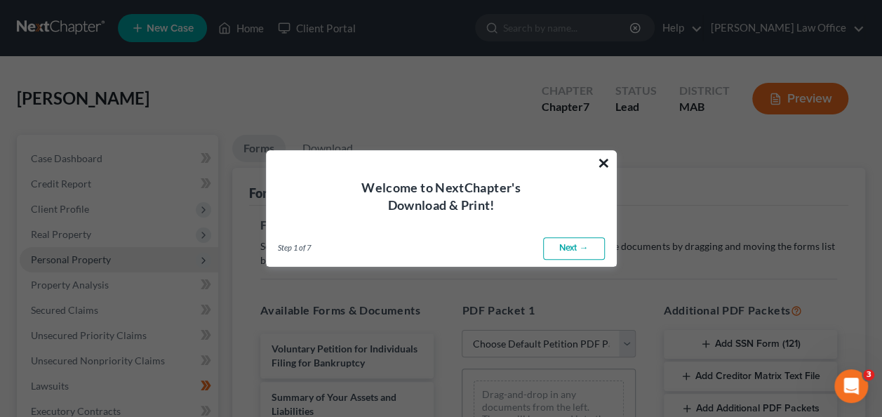
click at [604, 164] on button "×" at bounding box center [603, 163] width 13 height 22
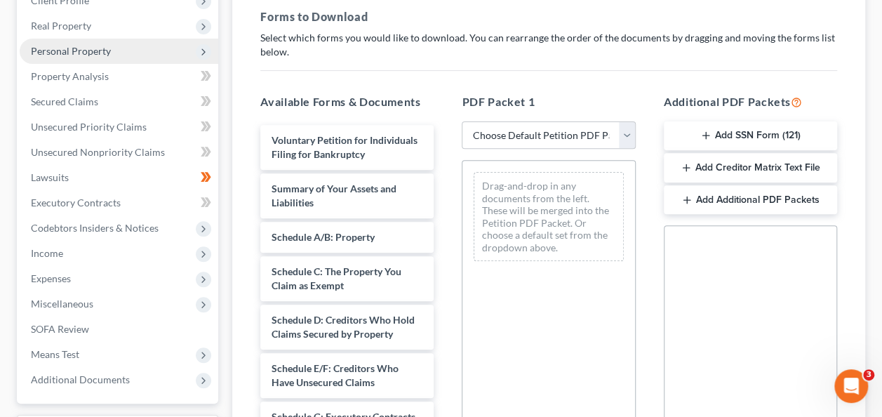
scroll to position [214, 0]
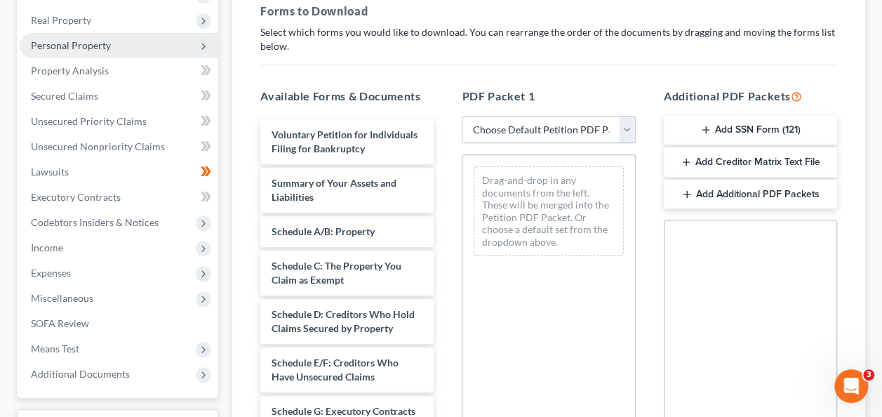
click at [629, 129] on select "Choose Default Petition PDF Packet Complete Bankruptcy Petition (all forms and …" at bounding box center [548, 130] width 173 height 28
select select "0"
click at [462, 116] on select "Choose Default Petition PDF Packet Complete Bankruptcy Petition (all forms and …" at bounding box center [548, 130] width 173 height 28
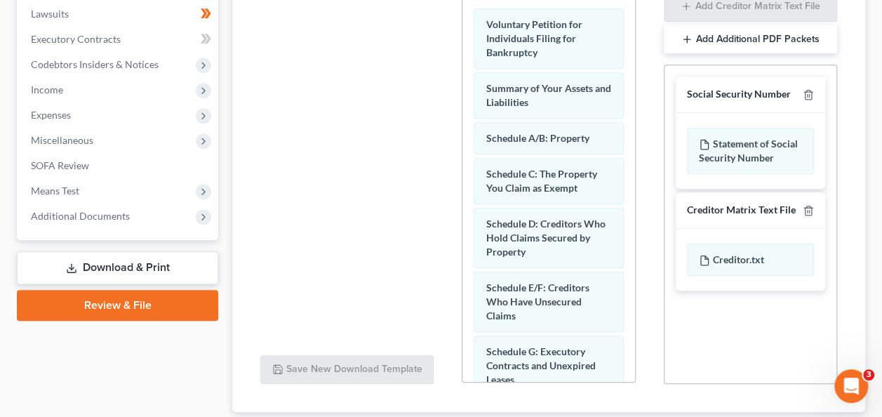
scroll to position [463, 0]
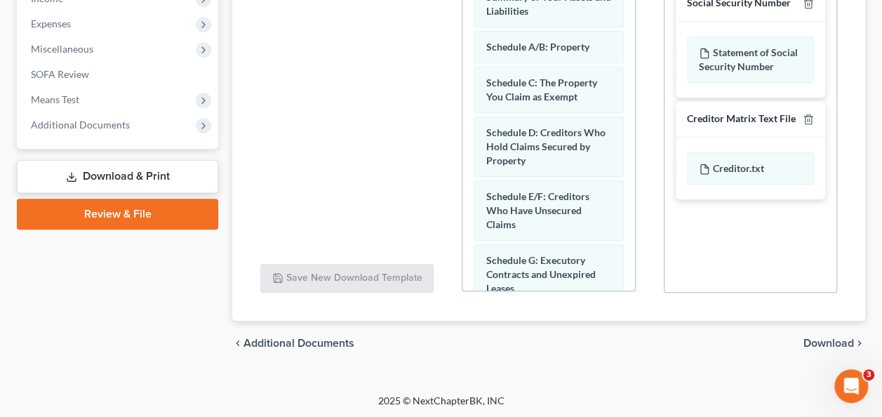
click at [711, 321] on div "chevron_left Additional Documents Download chevron_right" at bounding box center [548, 343] width 633 height 45
click at [818, 342] on span "Download" at bounding box center [829, 343] width 51 height 11
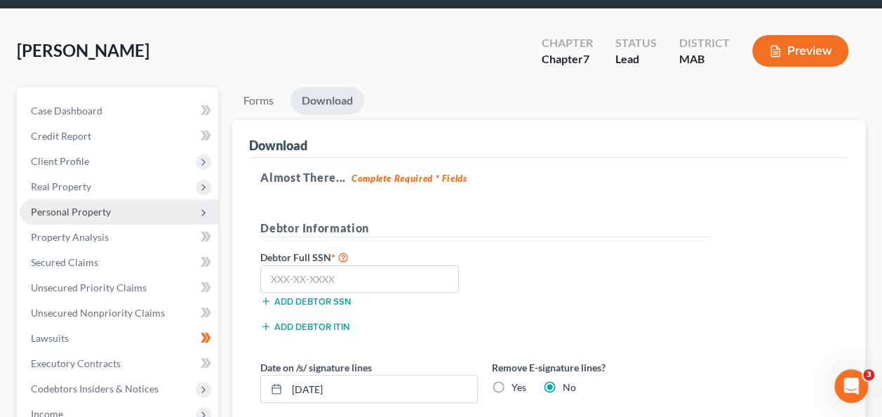
scroll to position [62, 0]
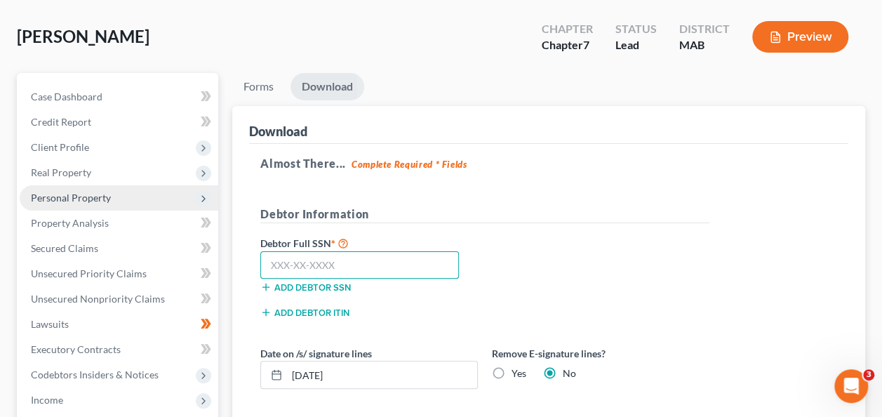
click at [418, 263] on input "text" at bounding box center [359, 265] width 199 height 28
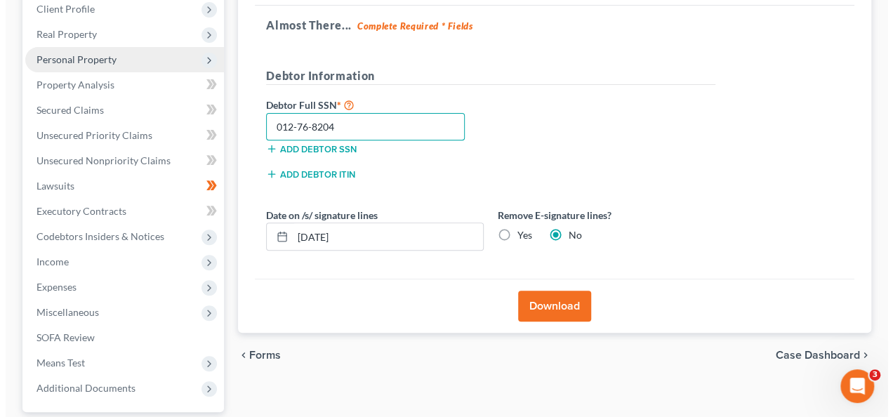
scroll to position [208, 0]
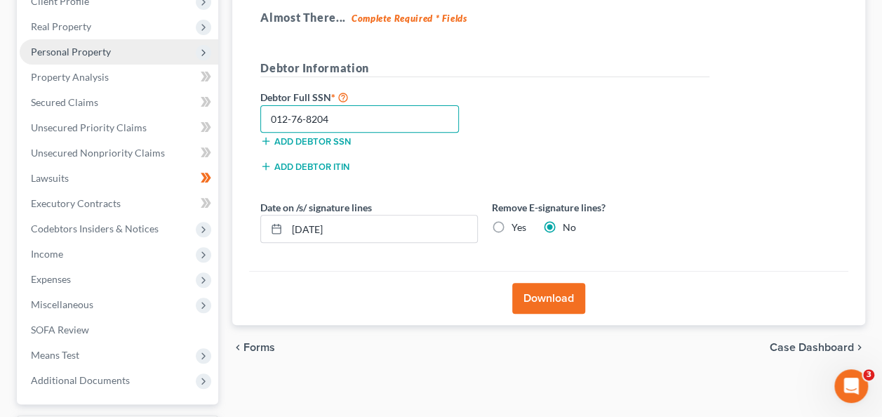
type input "012-76-8204"
click at [550, 307] on button "Download" at bounding box center [548, 298] width 73 height 31
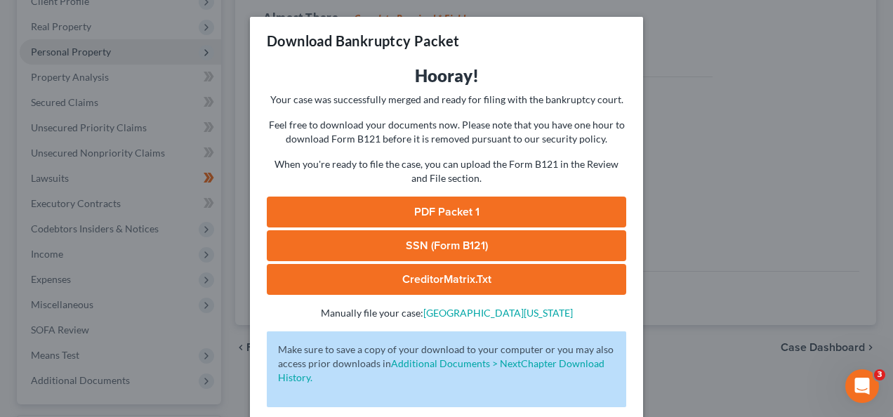
click at [426, 209] on link "PDF Packet 1" at bounding box center [446, 212] width 359 height 31
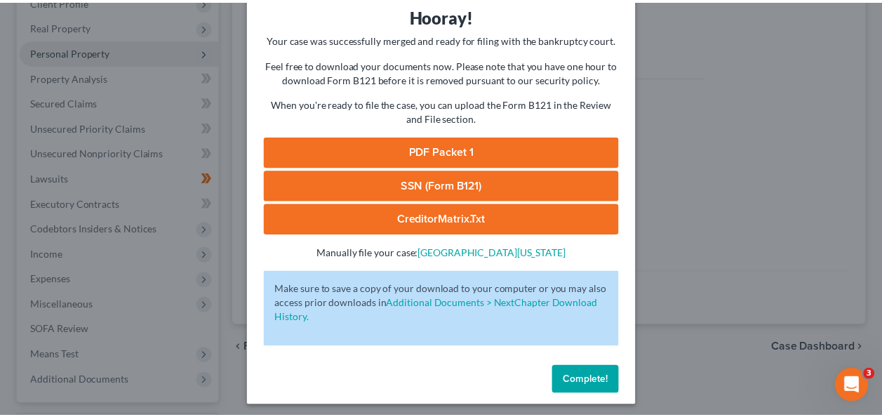
scroll to position [65, 0]
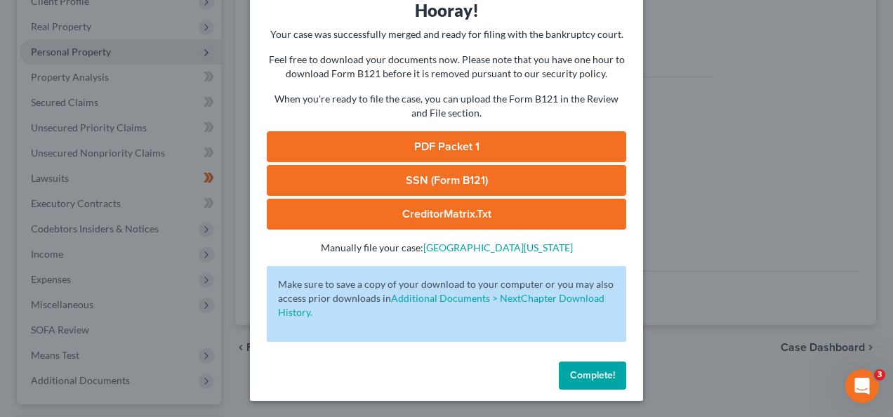
click at [597, 374] on span "Complete!" at bounding box center [592, 375] width 45 height 12
